Goal: Information Seeking & Learning: Find specific fact

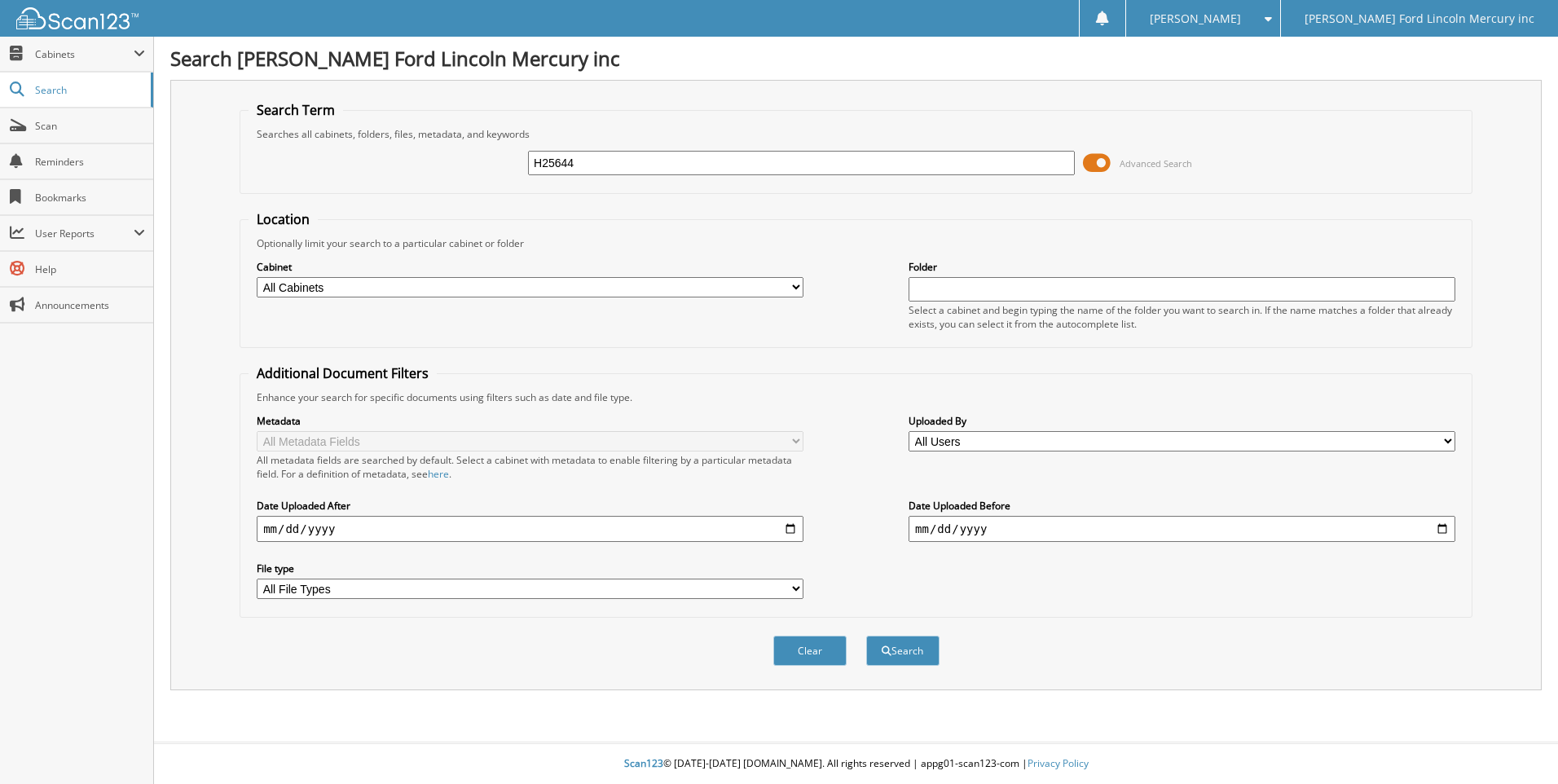
type input "H25644"
click at [866, 636] on button "Search" at bounding box center [902, 650] width 73 height 30
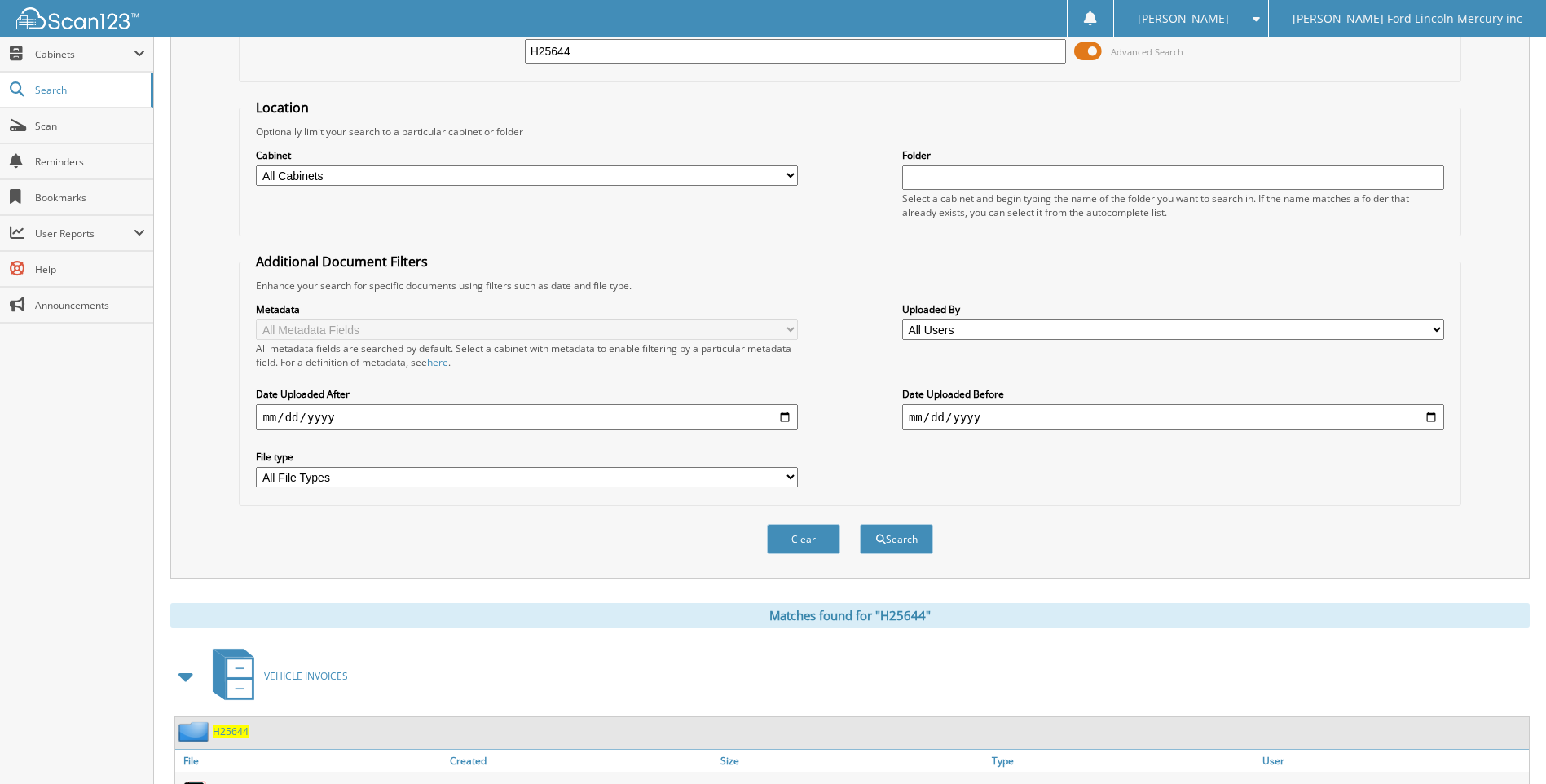
scroll to position [217, 0]
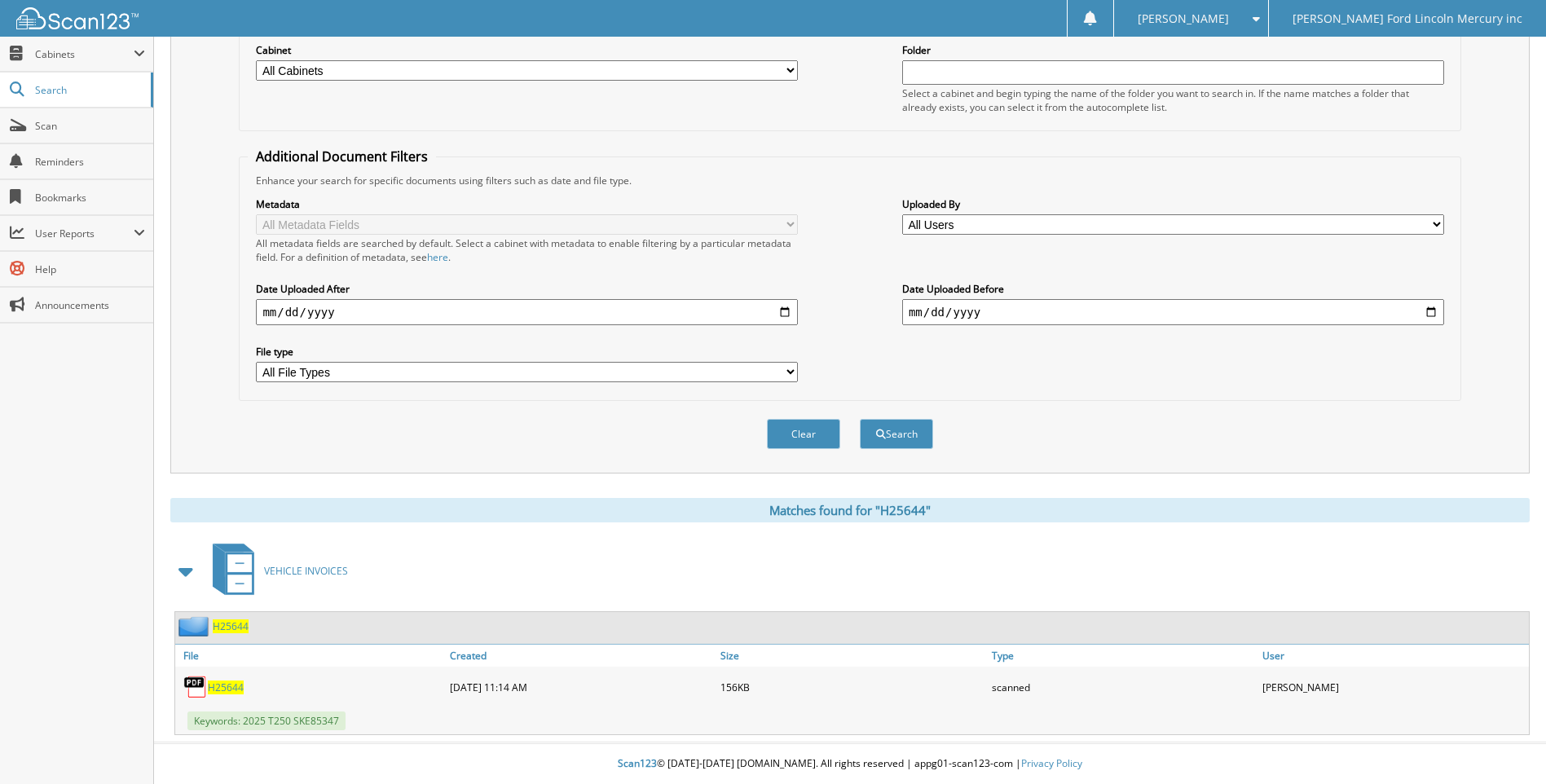
drag, startPoint x: 225, startPoint y: 629, endPoint x: 315, endPoint y: 675, distance: 101.1
click at [315, 675] on div "H25644" at bounding box center [310, 687] width 270 height 33
click at [310, 723] on span "Keywords: 2025 T250 SKE85347" at bounding box center [267, 721] width 158 height 19
click at [244, 715] on span "Keywords: 2025 T250 SKE85347" at bounding box center [267, 721] width 158 height 19
drag, startPoint x: 301, startPoint y: 718, endPoint x: 369, endPoint y: 720, distance: 68.0
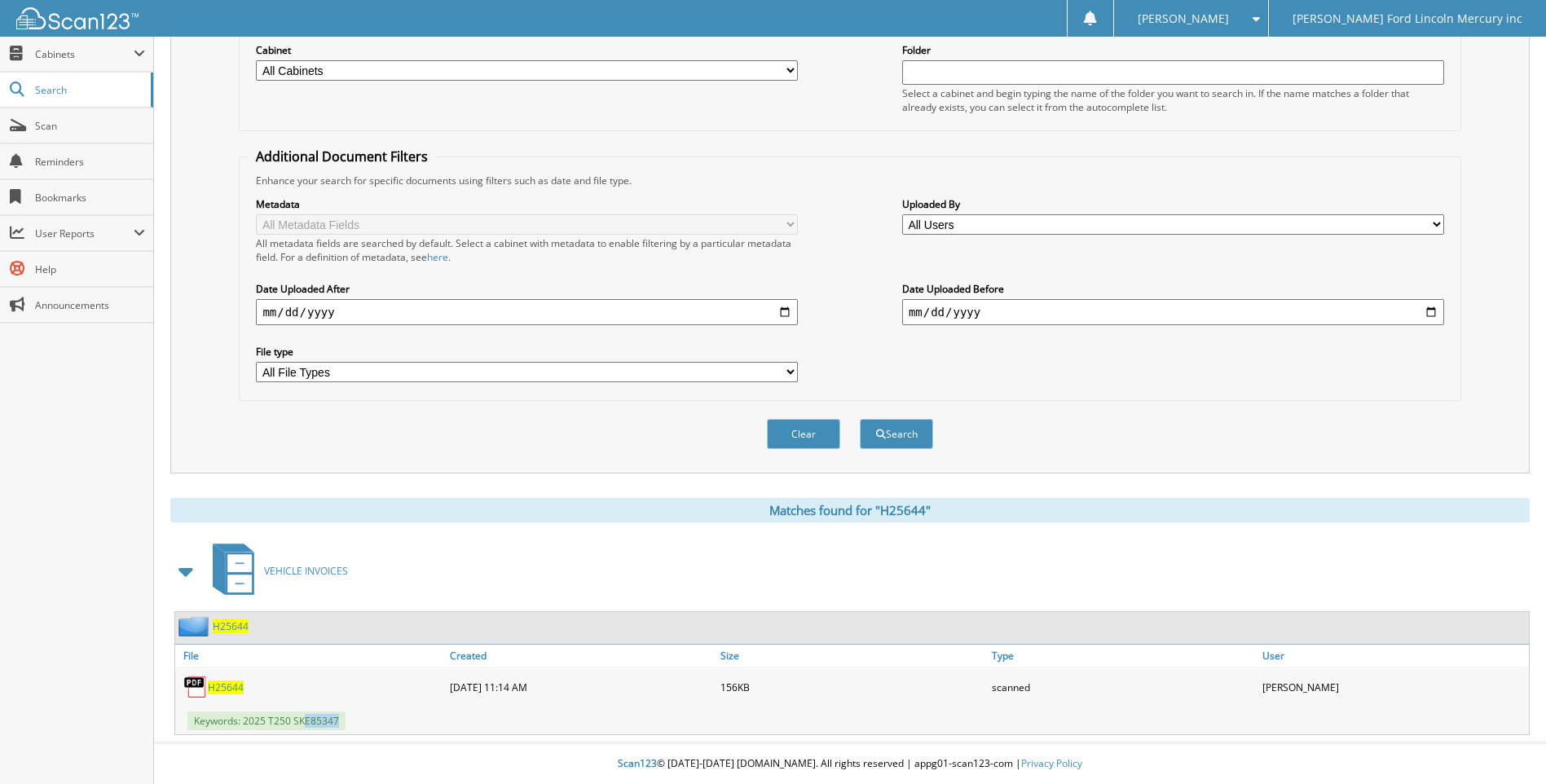
click at [369, 720] on div "Keywords: 2025 T250 SKE85347" at bounding box center [310, 721] width 270 height 19
drag, startPoint x: 369, startPoint y: 720, endPoint x: 340, endPoint y: 677, distance: 51.9
click at [340, 677] on div "H25644" at bounding box center [310, 687] width 270 height 33
click at [234, 630] on span "H25644" at bounding box center [230, 626] width 36 height 14
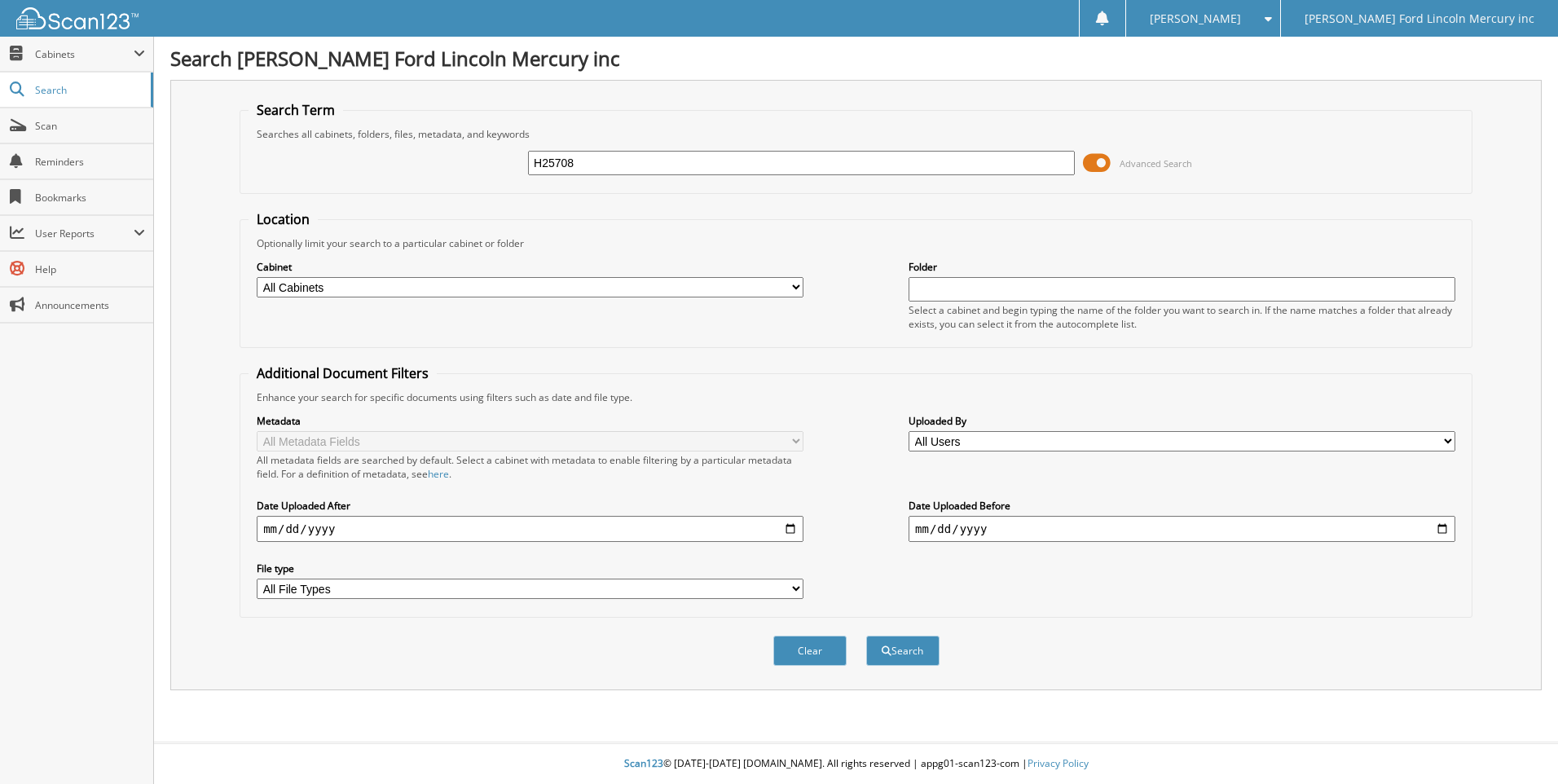
type input "H25708"
click at [866, 636] on button "Search" at bounding box center [902, 650] width 73 height 30
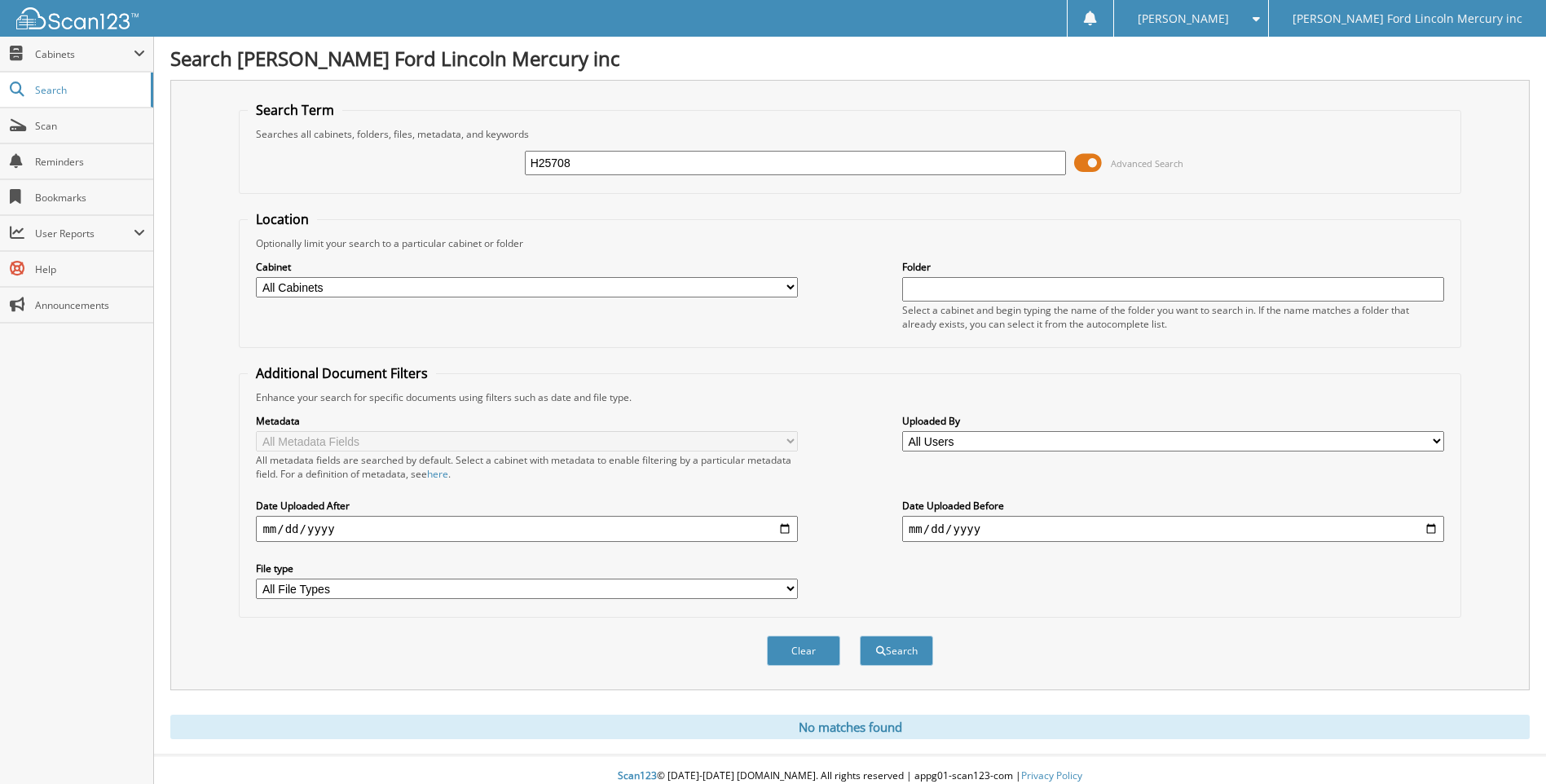
click at [592, 164] on input "H25708" at bounding box center [796, 163] width 542 height 24
type input "B55895"
click at [860, 636] on button "Search" at bounding box center [896, 650] width 73 height 30
drag, startPoint x: 580, startPoint y: 159, endPoint x: 432, endPoint y: 162, distance: 148.0
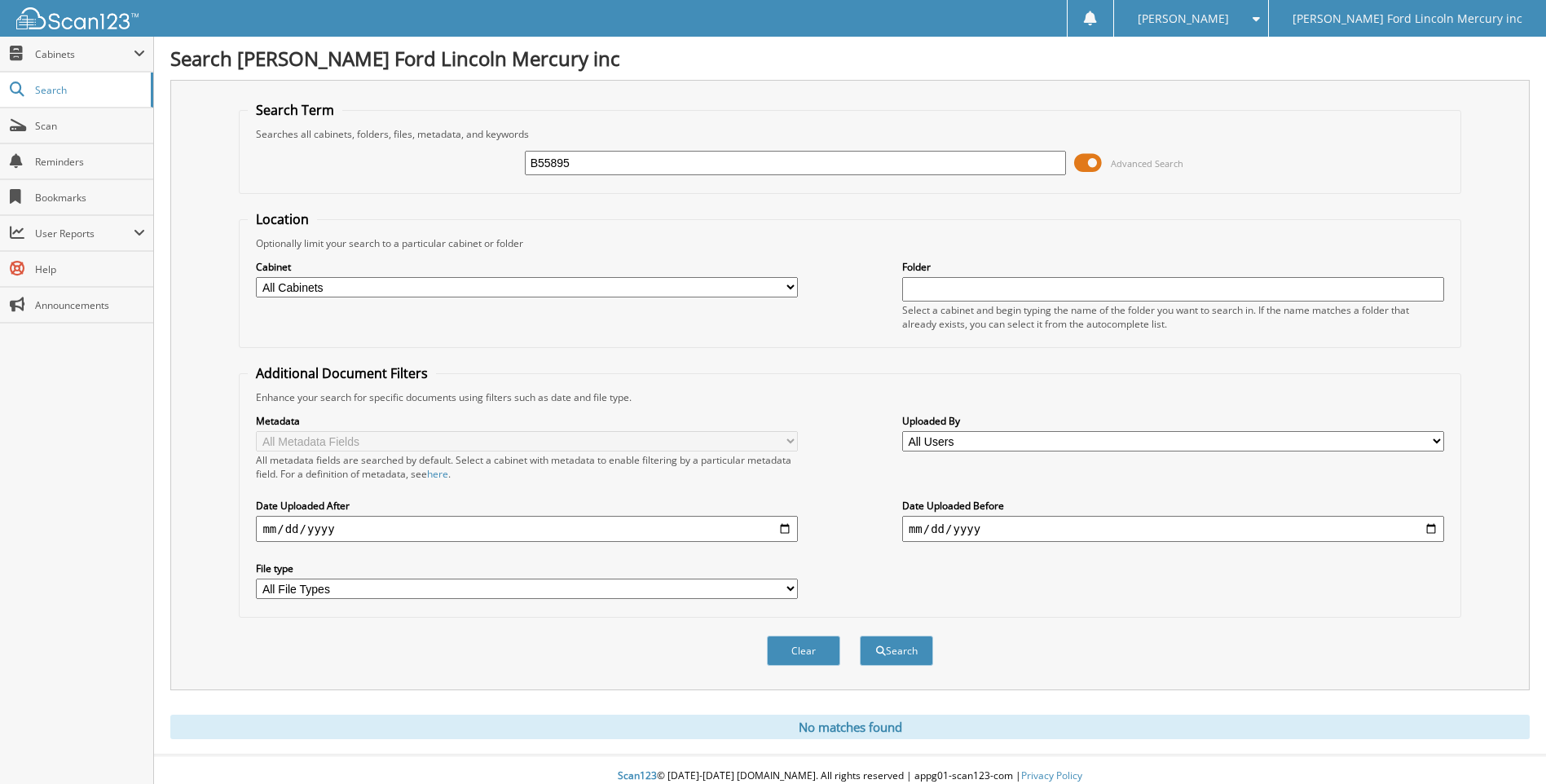
click at [432, 163] on div "B55895 Advanced Search" at bounding box center [849, 162] width 1204 height 44
type input "F150 RAPTOR"
click at [860, 636] on button "Search" at bounding box center [896, 650] width 73 height 30
click at [41, 125] on span "Scan" at bounding box center [89, 126] width 110 height 14
